Goal: Task Accomplishment & Management: Complete application form

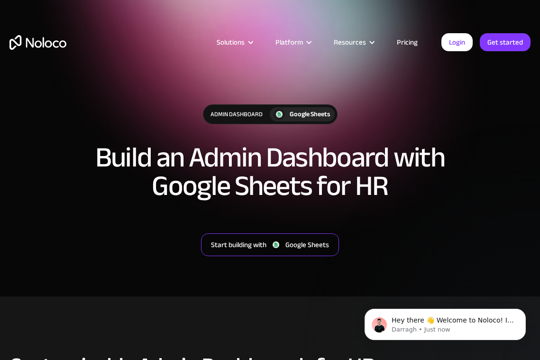
click at [299, 247] on div "Google Sheets" at bounding box center [308, 245] width 44 height 12
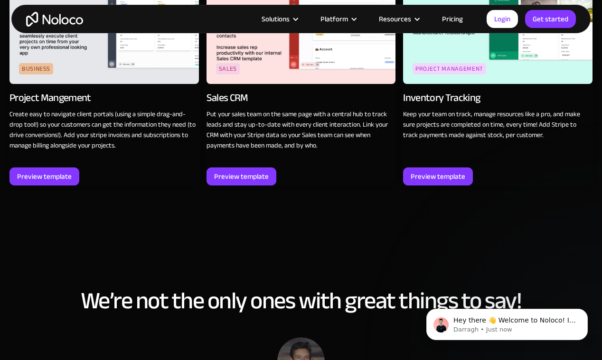
scroll to position [1331, 0]
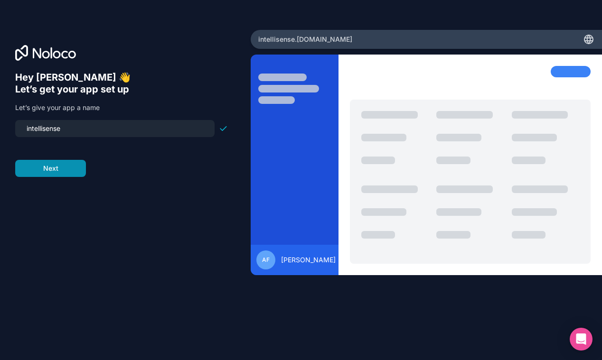
click at [73, 174] on button "Next" at bounding box center [50, 168] width 71 height 17
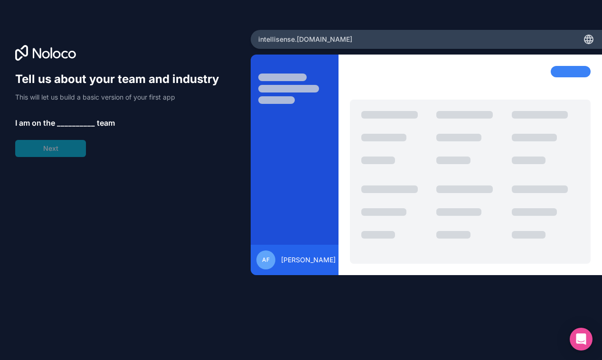
click at [60, 150] on div "Tell us about your team and industry This will let us build a basic version of …" at bounding box center [121, 114] width 213 height 85
click at [73, 112] on div "Tell us about your team and industry This will let us build a basic version of …" at bounding box center [121, 114] width 213 height 85
click at [72, 118] on span "__________" at bounding box center [76, 122] width 38 height 11
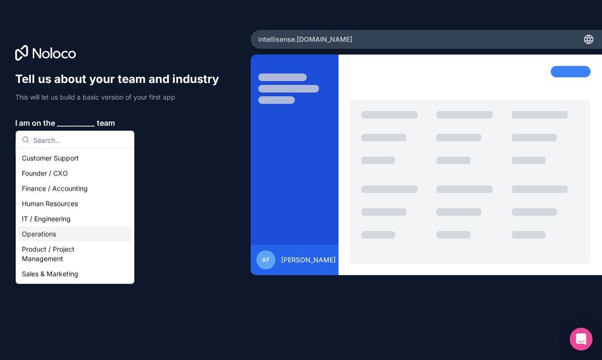
click at [62, 240] on div "Operations" at bounding box center [75, 234] width 114 height 15
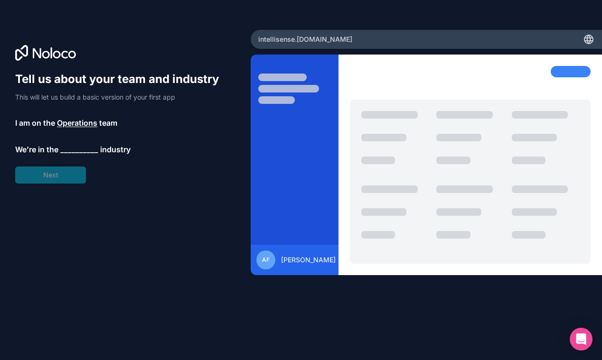
click at [60, 186] on div "Tell us about your team and industry This will let us build a basic version of …" at bounding box center [125, 193] width 220 height 243
click at [69, 157] on div "Tell us about your team and industry This will let us build a basic version of …" at bounding box center [121, 128] width 213 height 112
click at [69, 149] on span "__________" at bounding box center [79, 149] width 38 height 11
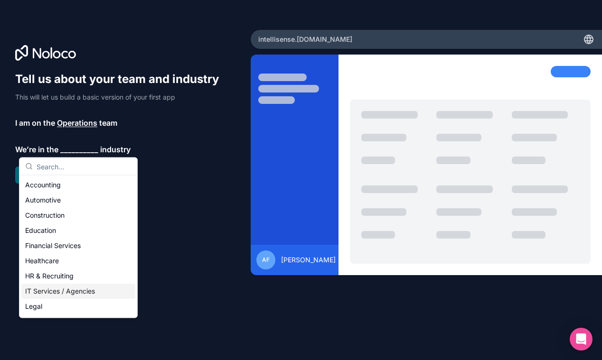
click at [45, 288] on div "IT Services / Agencies" at bounding box center [78, 291] width 114 height 15
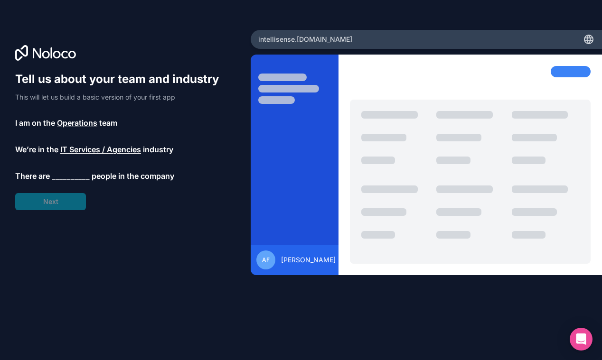
click at [64, 203] on div "Tell us about your team and industry This will let us build a basic version of …" at bounding box center [121, 141] width 213 height 139
click at [74, 168] on div "Tell us about your team and industry This will let us build a basic version of …" at bounding box center [121, 141] width 213 height 139
click at [73, 176] on span "__________" at bounding box center [71, 175] width 38 height 11
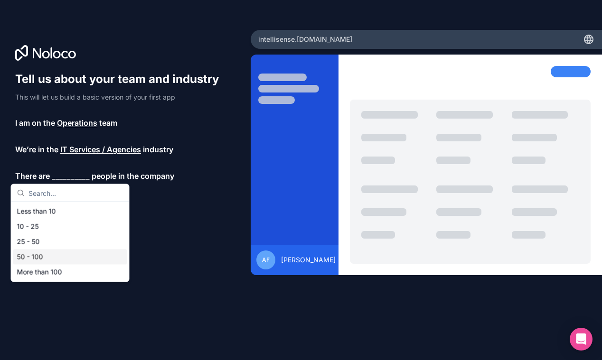
click at [56, 257] on div "50 - 100" at bounding box center [70, 257] width 114 height 15
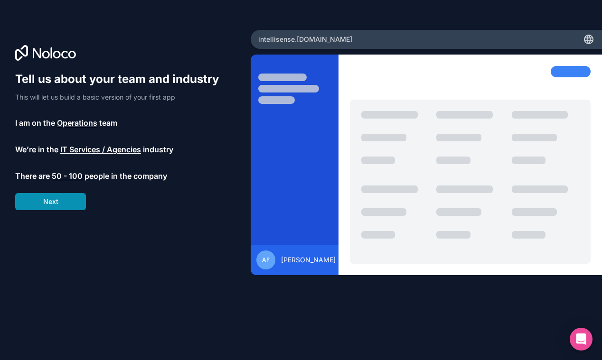
click at [62, 205] on button "Next" at bounding box center [50, 201] width 71 height 17
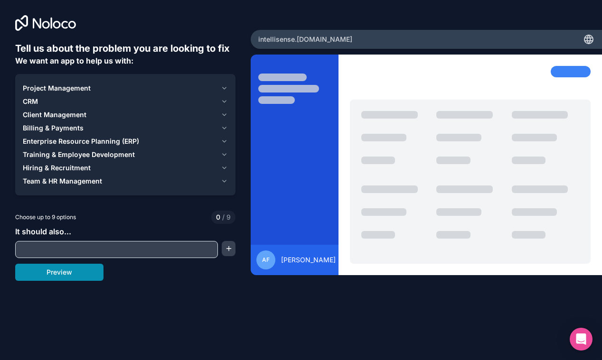
click at [65, 276] on button "Preview" at bounding box center [59, 272] width 88 height 17
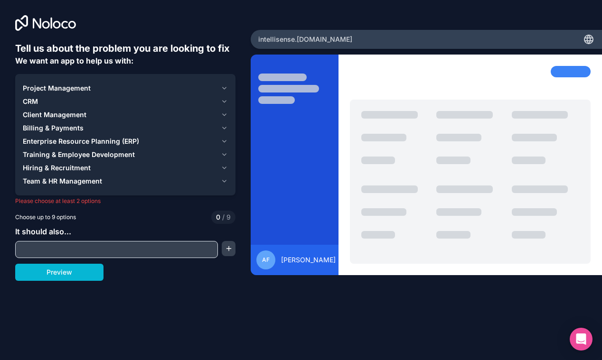
click at [224, 124] on button "Billing & Payments" at bounding box center [125, 127] width 205 height 13
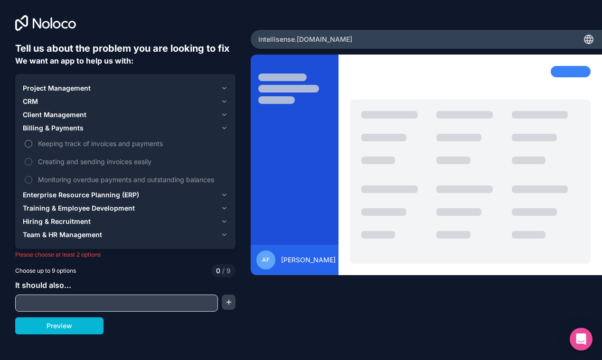
click at [107, 144] on span "Keeping track of invoices and payments" at bounding box center [132, 144] width 188 height 10
click at [32, 144] on button "Keeping track of invoices and payments" at bounding box center [29, 144] width 8 height 8
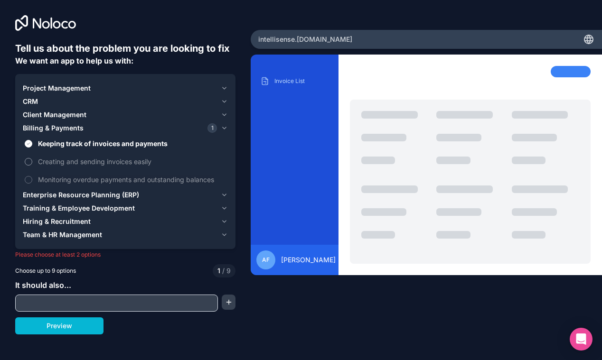
click at [104, 162] on span "Creating and sending invoices easily" at bounding box center [132, 162] width 188 height 10
click at [32, 162] on button "Creating and sending invoices easily" at bounding box center [29, 162] width 8 height 8
click at [103, 181] on span "Monitoring overdue payments and outstanding balances" at bounding box center [132, 180] width 188 height 10
click at [32, 181] on button "Monitoring overdue payments and outstanding balances" at bounding box center [29, 180] width 8 height 8
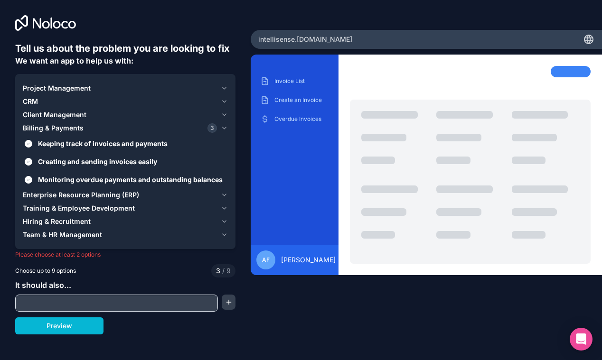
click at [103, 195] on span "Enterprise Resource Planning (ERP)" at bounding box center [81, 194] width 116 height 9
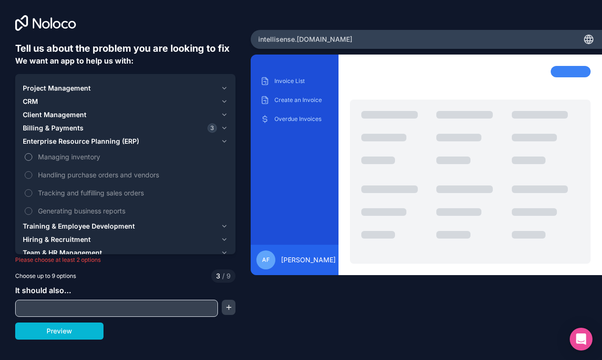
click at [65, 158] on span "Managing inventory" at bounding box center [132, 157] width 188 height 10
click at [32, 158] on button "Managing inventory" at bounding box center [29, 157] width 8 height 8
click at [65, 158] on span "Managing inventory" at bounding box center [132, 157] width 188 height 10
click at [32, 158] on button "Managing inventory" at bounding box center [29, 157] width 8 height 8
click at [71, 190] on span "Tracking and fulfilling sales orders" at bounding box center [132, 193] width 188 height 10
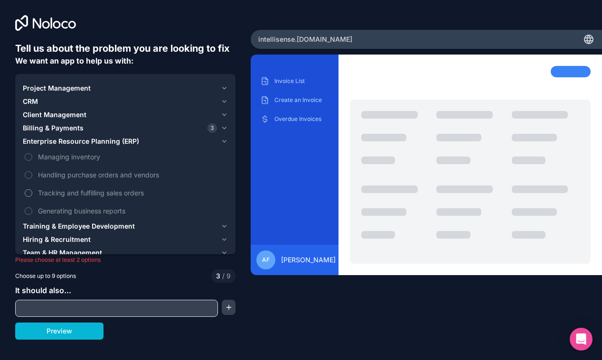
click at [32, 190] on button "Tracking and fulfilling sales orders" at bounding box center [29, 193] width 8 height 8
click at [69, 190] on span "Tracking and fulfilling sales orders" at bounding box center [132, 193] width 188 height 10
click at [32, 190] on button "Tracking and fulfilling sales orders" at bounding box center [29, 193] width 8 height 8
click at [72, 211] on span "Generating business reports" at bounding box center [132, 211] width 188 height 10
click at [32, 211] on button "Generating business reports" at bounding box center [29, 211] width 8 height 8
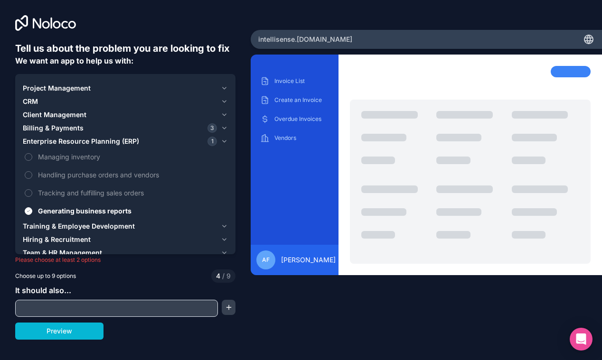
click at [68, 228] on span "Training & Employee Development" at bounding box center [79, 226] width 112 height 9
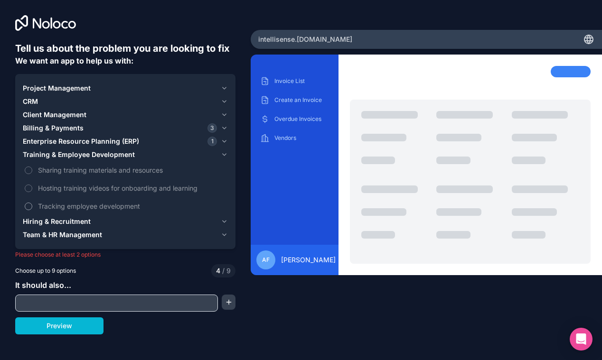
click at [65, 207] on span "Tracking employee development" at bounding box center [132, 206] width 188 height 10
click at [32, 207] on button "Tracking employee development" at bounding box center [29, 207] width 8 height 8
click at [66, 220] on span "Hiring & Recruitment" at bounding box center [57, 221] width 68 height 9
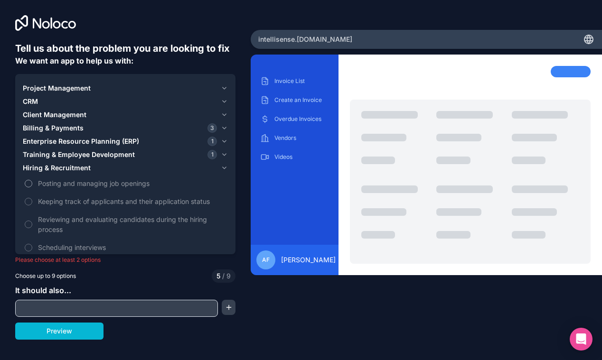
click at [71, 187] on span "Posting and managing job openings" at bounding box center [132, 183] width 188 height 10
click at [32, 187] on button "Posting and managing job openings" at bounding box center [29, 184] width 8 height 8
click at [72, 198] on span "Keeping track of applicants and their application status" at bounding box center [132, 201] width 188 height 10
click at [32, 198] on button "Keeping track of applicants and their application status" at bounding box center [29, 202] width 8 height 8
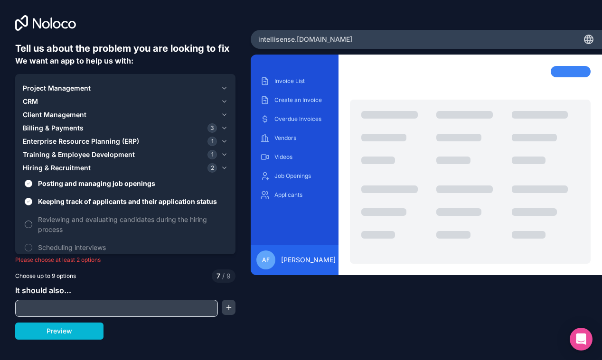
click at [65, 219] on span "Reviewing and evaluating candidates during the hiring process" at bounding box center [132, 224] width 188 height 20
click at [32, 221] on button "Reviewing and evaluating candidates during the hiring process" at bounding box center [29, 225] width 8 height 8
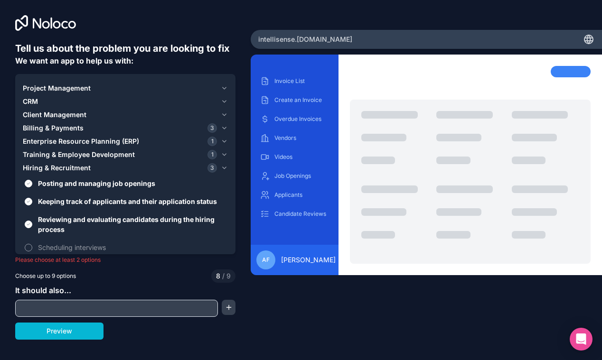
click at [66, 247] on span "Scheduling interviews" at bounding box center [132, 247] width 188 height 10
click at [32, 247] on button "Scheduling interviews" at bounding box center [29, 248] width 8 height 8
click at [56, 293] on span "It should also..." at bounding box center [43, 290] width 56 height 9
click at [48, 165] on span "Hiring & Recruitment" at bounding box center [57, 167] width 68 height 9
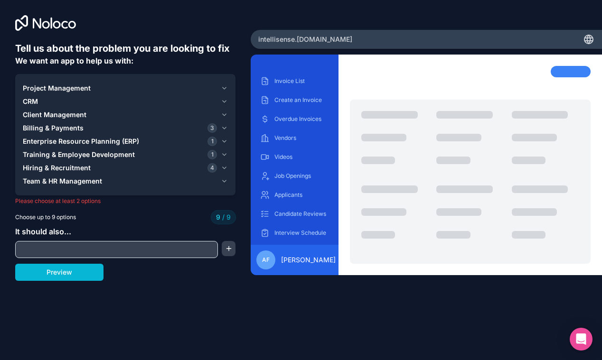
click at [65, 91] on span "Project Management" at bounding box center [57, 88] width 68 height 9
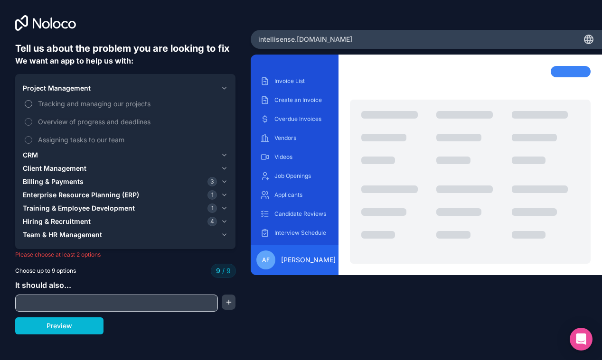
click at [68, 101] on span "Tracking and managing our projects" at bounding box center [132, 104] width 188 height 10
click at [30, 114] on label "Overview of progress and deadlines" at bounding box center [125, 122] width 205 height 18
click at [49, 329] on button "Preview" at bounding box center [59, 325] width 88 height 17
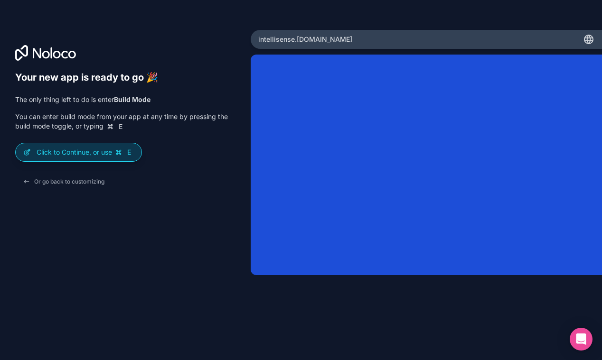
click at [88, 149] on p "Click to Continue, or use E" at bounding box center [85, 152] width 97 height 9
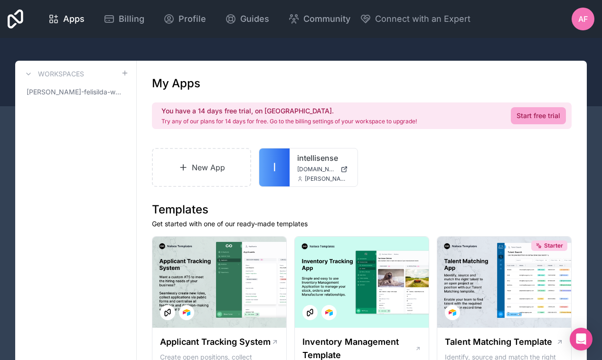
click at [592, 13] on div "AF" at bounding box center [582, 19] width 23 height 23
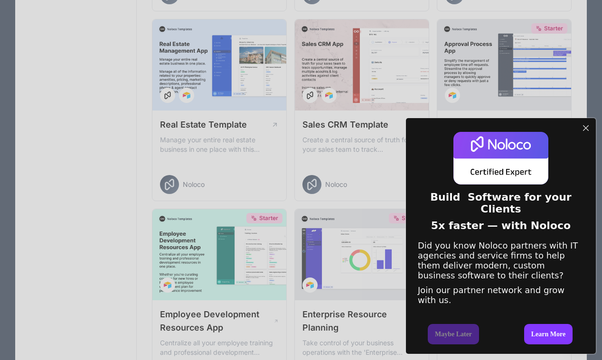
click at [586, 122] on div at bounding box center [585, 128] width 12 height 12
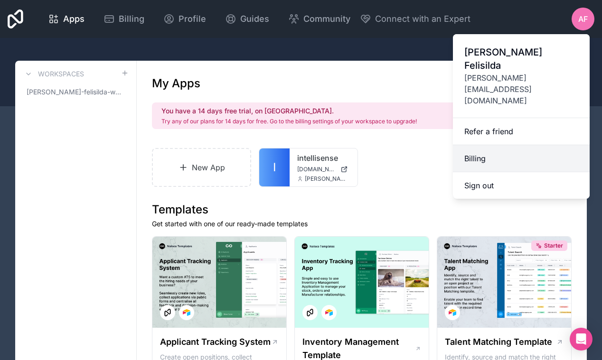
click at [491, 145] on link "Billing" at bounding box center [521, 158] width 137 height 27
